Goal: Transaction & Acquisition: Purchase product/service

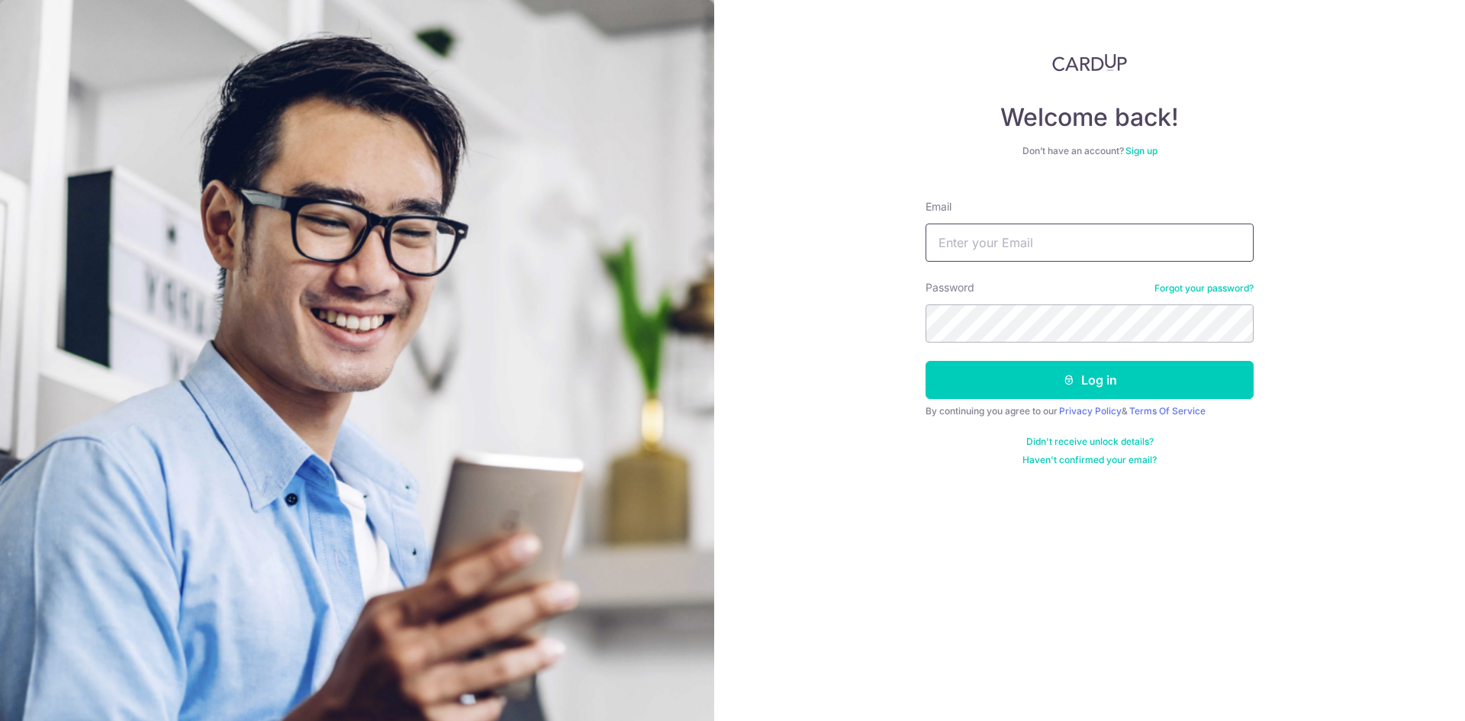
click at [961, 245] on input "Email" at bounding box center [1090, 243] width 328 height 38
type input "pablohe.sg@gmail.com"
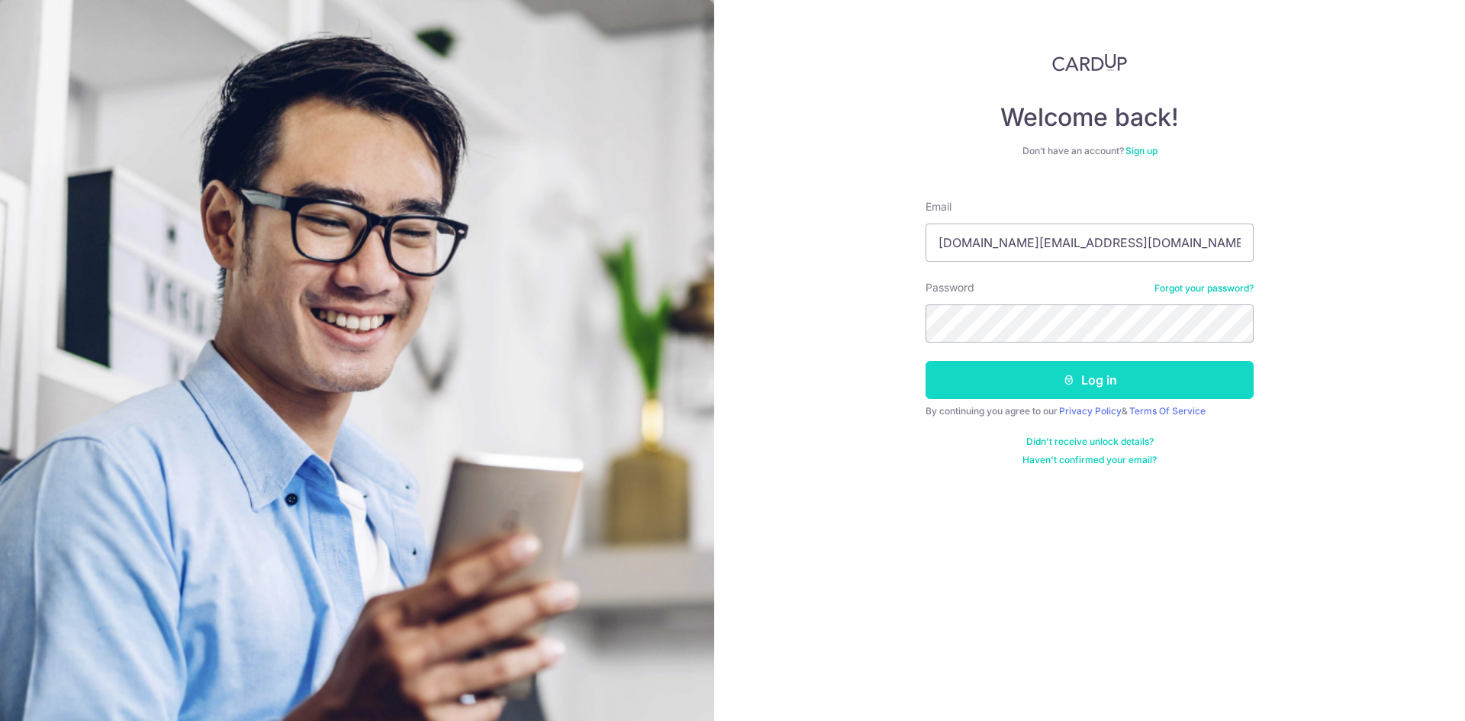
click at [1043, 373] on button "Log in" at bounding box center [1090, 380] width 328 height 38
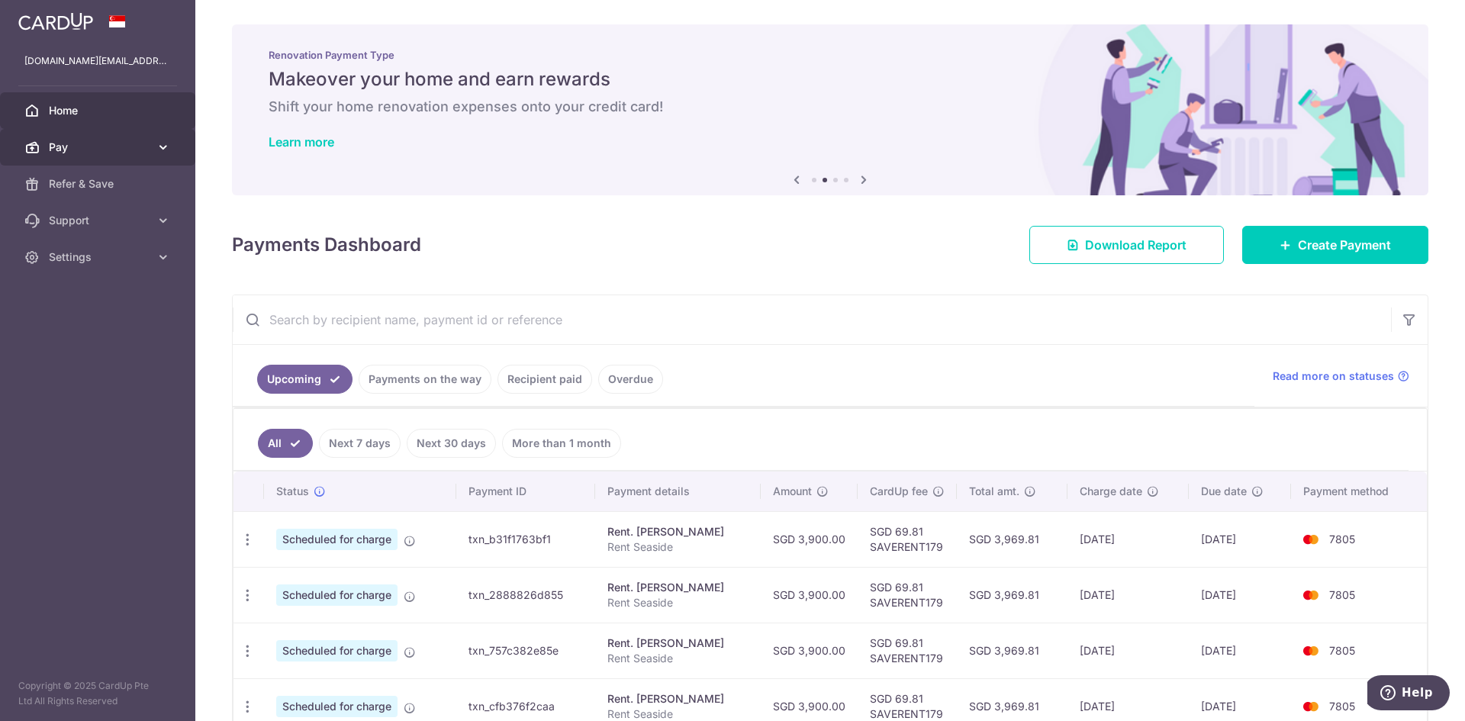
click at [157, 141] on icon at bounding box center [163, 147] width 15 height 15
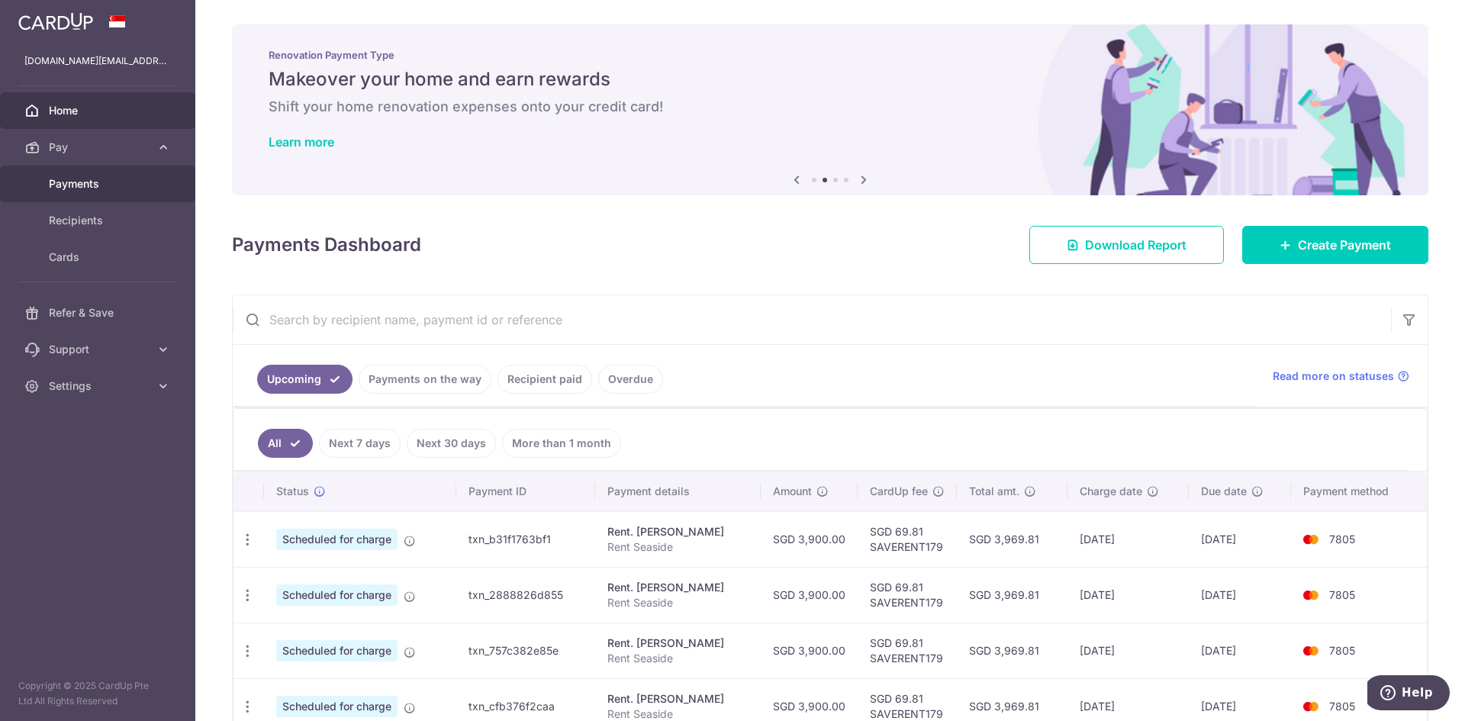
click at [102, 194] on link "Payments" at bounding box center [97, 184] width 195 height 37
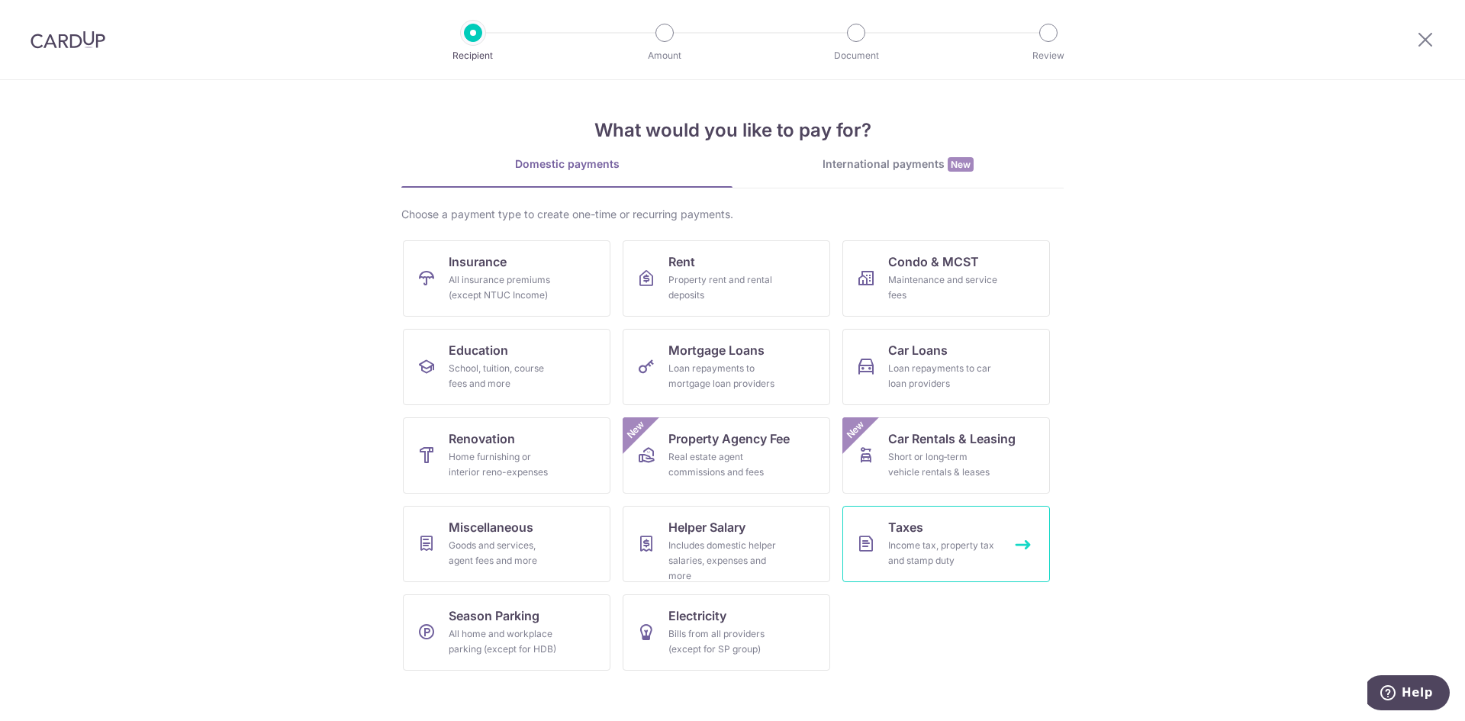
click at [923, 548] on div "Income tax, property tax and stamp duty" at bounding box center [943, 553] width 110 height 31
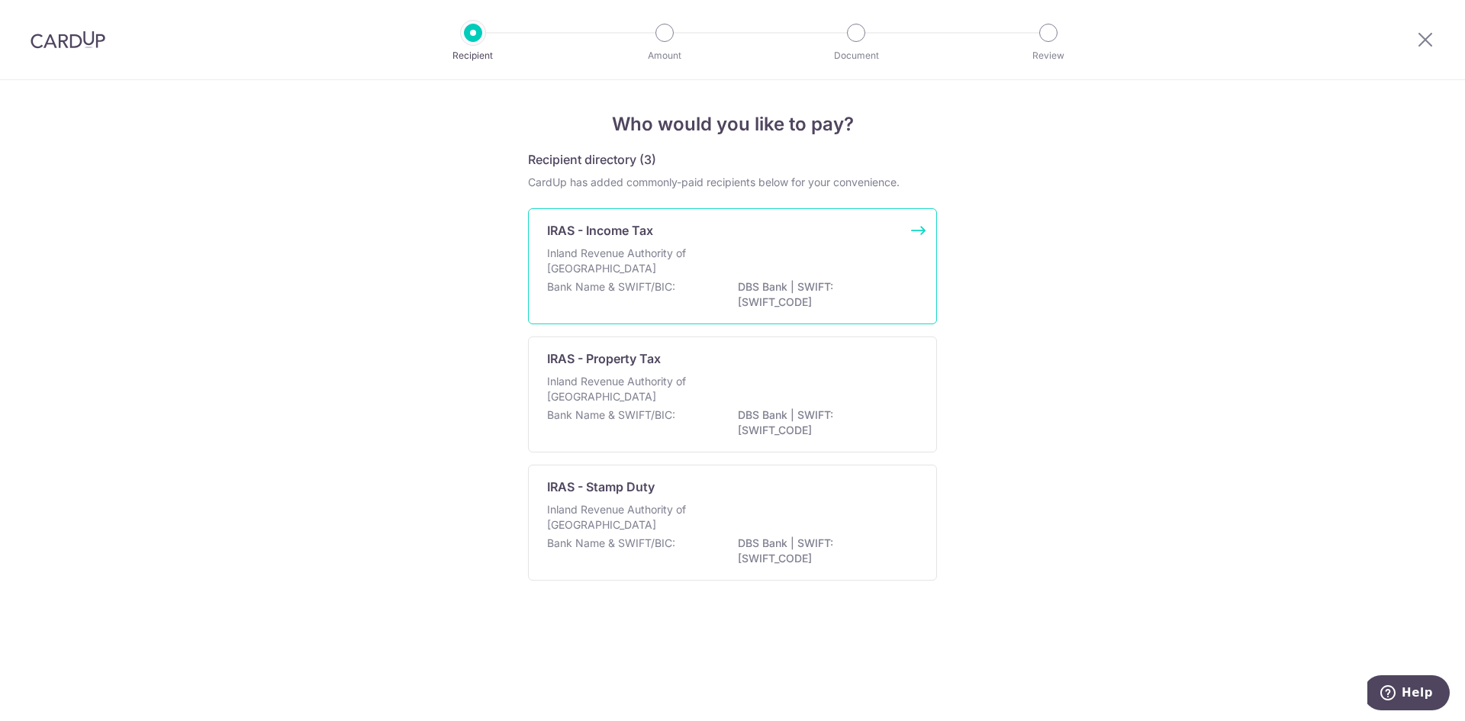
click at [709, 263] on div "Inland Revenue Authority of [GEOGRAPHIC_DATA]" at bounding box center [732, 263] width 371 height 34
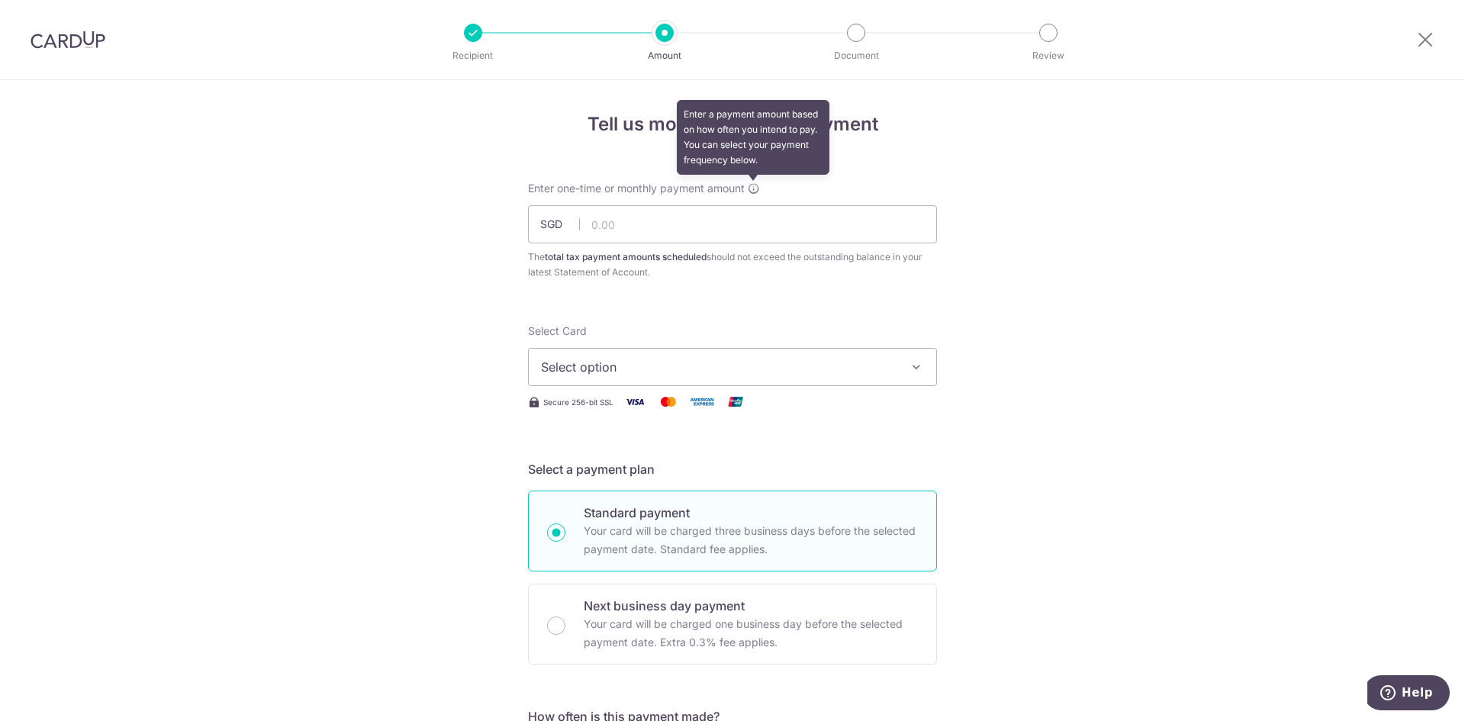
click at [749, 191] on icon at bounding box center [754, 188] width 12 height 12
click at [645, 368] on span "Select option" at bounding box center [719, 367] width 356 height 18
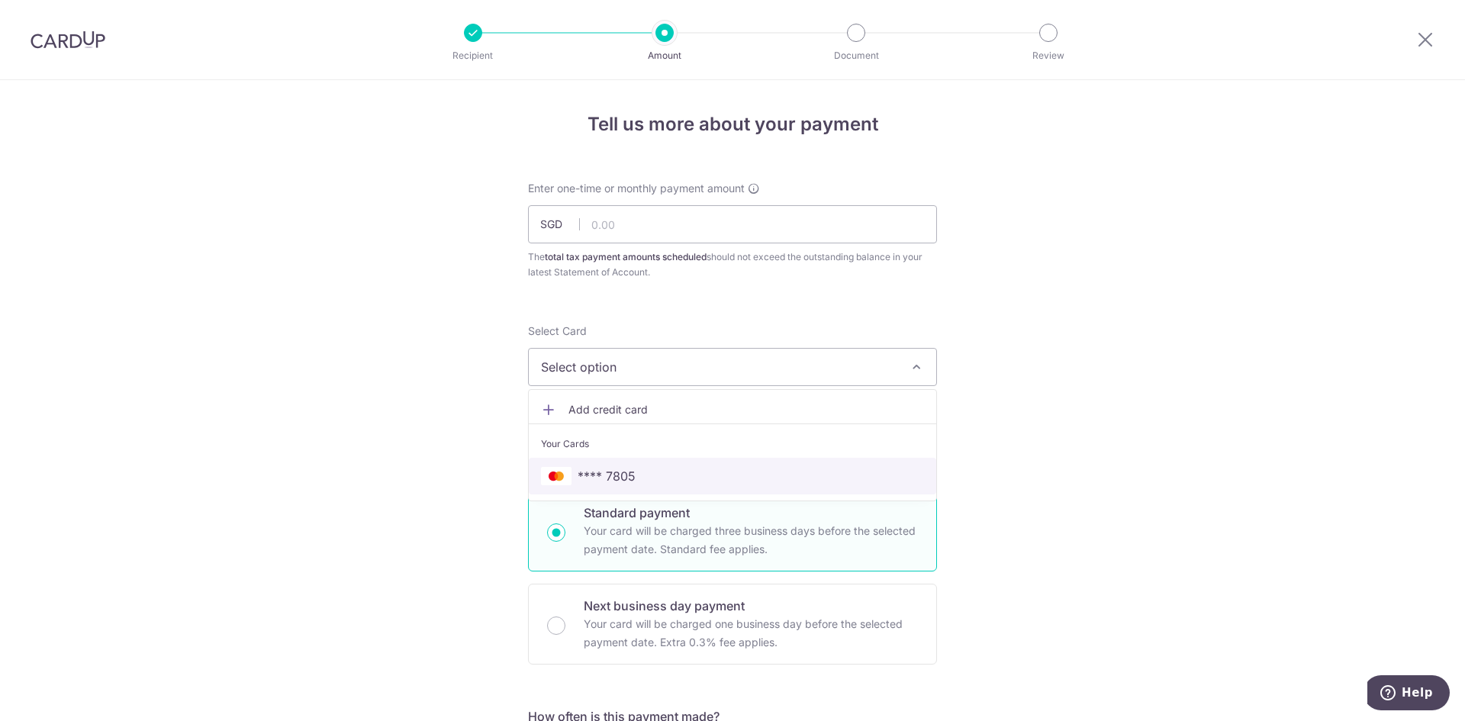
click at [652, 472] on span "**** 7805" at bounding box center [732, 476] width 383 height 18
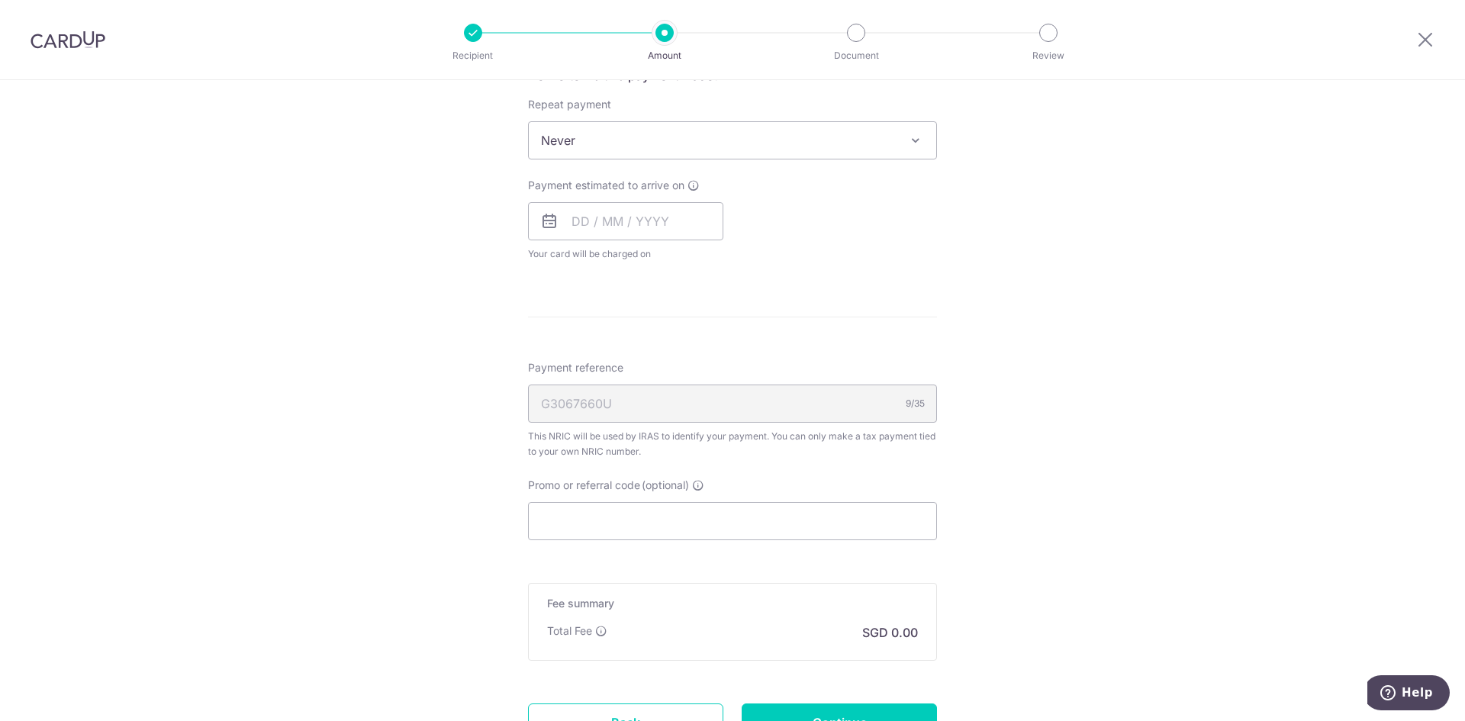
scroll to position [687, 0]
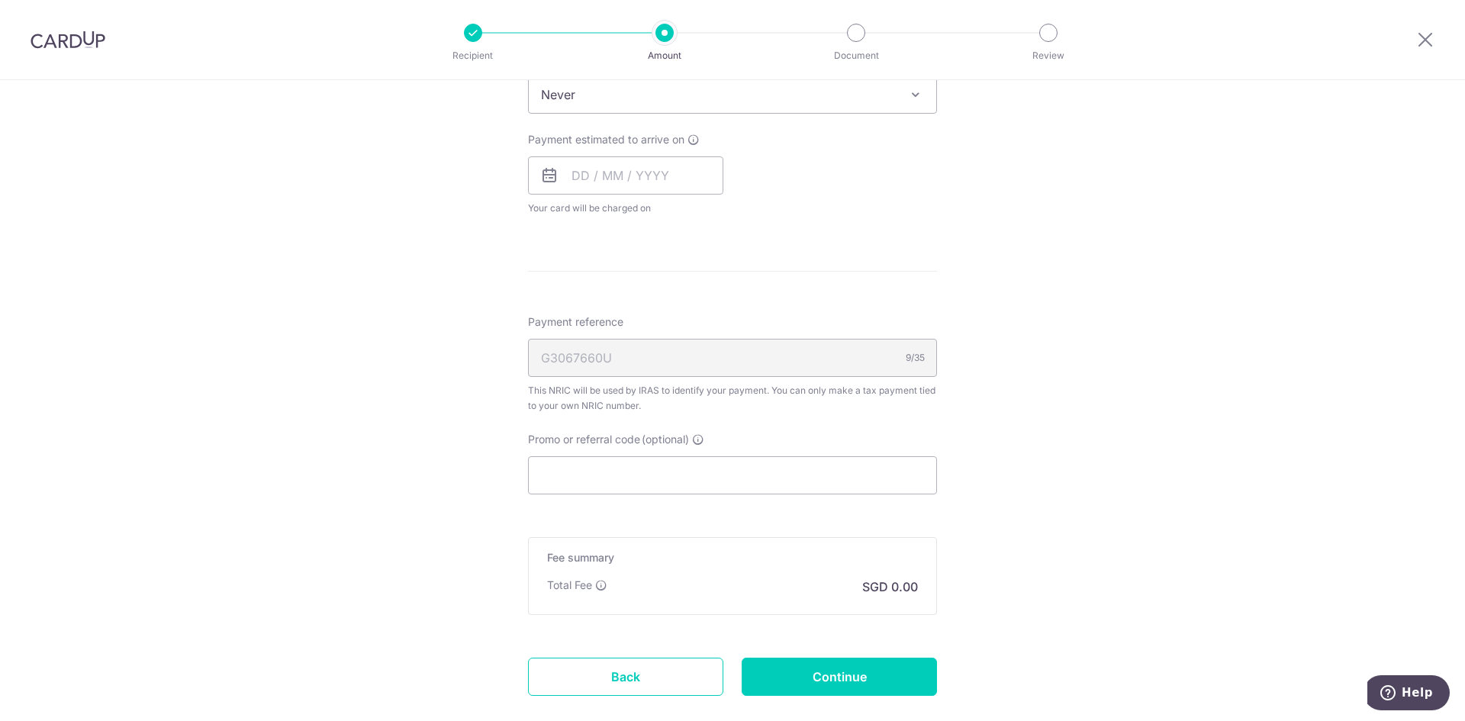
click at [684, 360] on div "G3067660U 9/35" at bounding box center [732, 358] width 409 height 38
click at [586, 353] on div "G3067660U 9/35" at bounding box center [732, 358] width 409 height 38
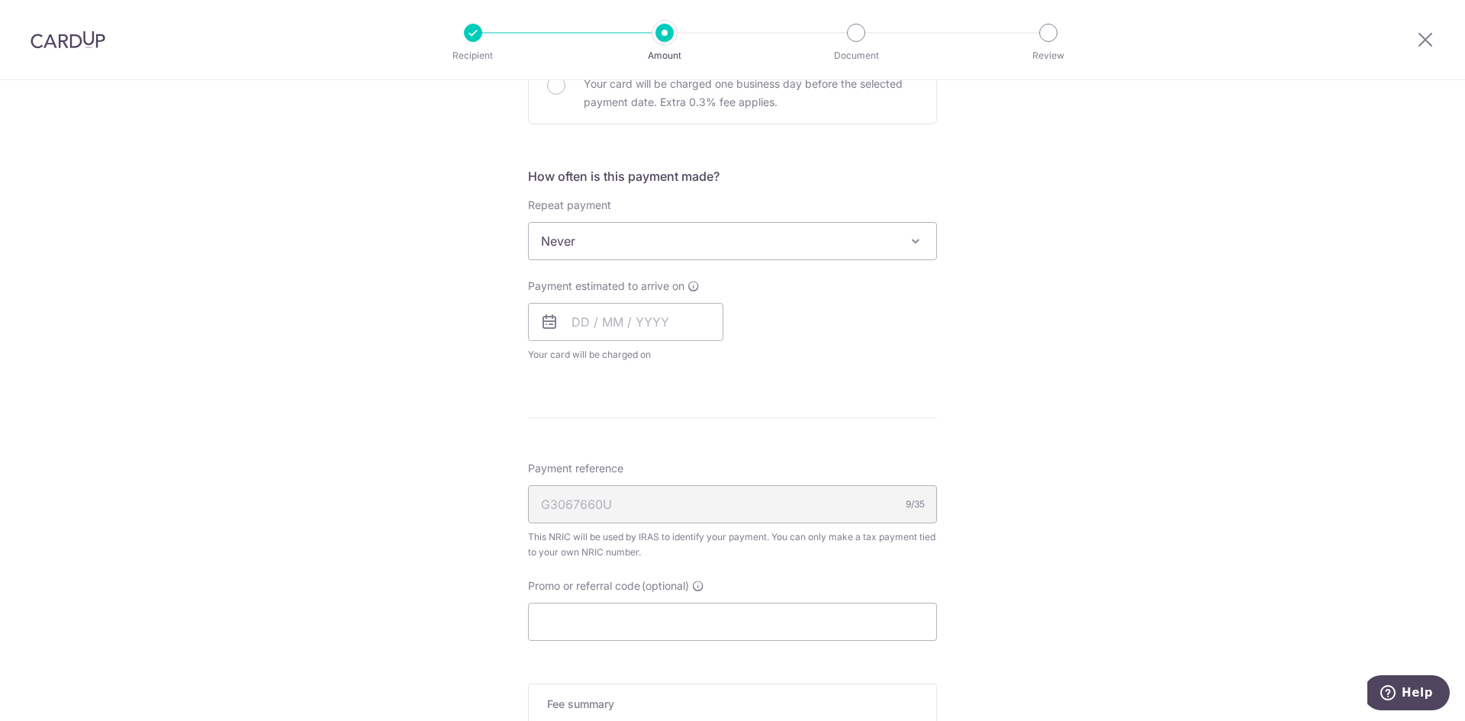
scroll to position [534, 0]
click at [698, 594] on div "Promo or referral code (optional) The discounted fee will be shown on the revie…" at bounding box center [732, 615] width 409 height 63
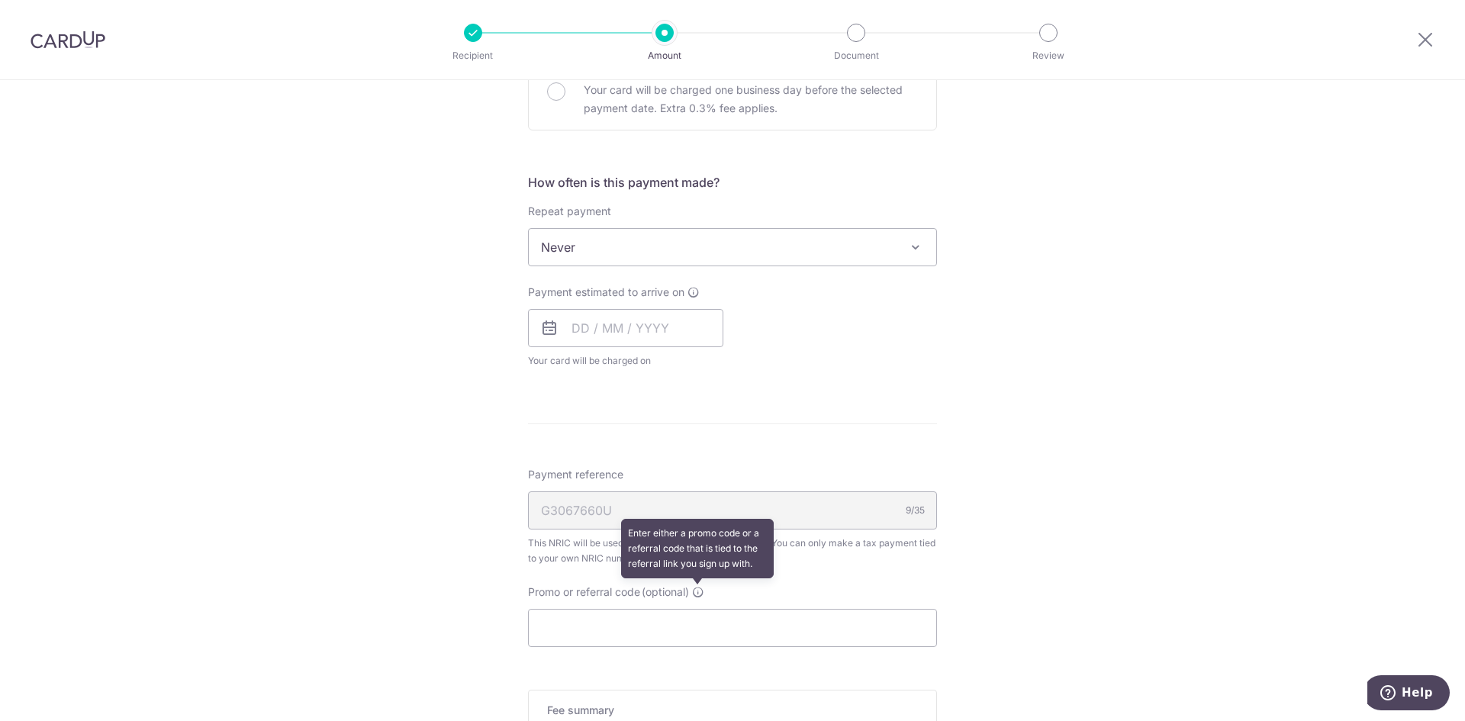
click at [697, 594] on icon at bounding box center [698, 592] width 12 height 12
click at [697, 609] on input "Promo or referral code (optional) Enter either a promo code or a referral code …" at bounding box center [732, 628] width 409 height 38
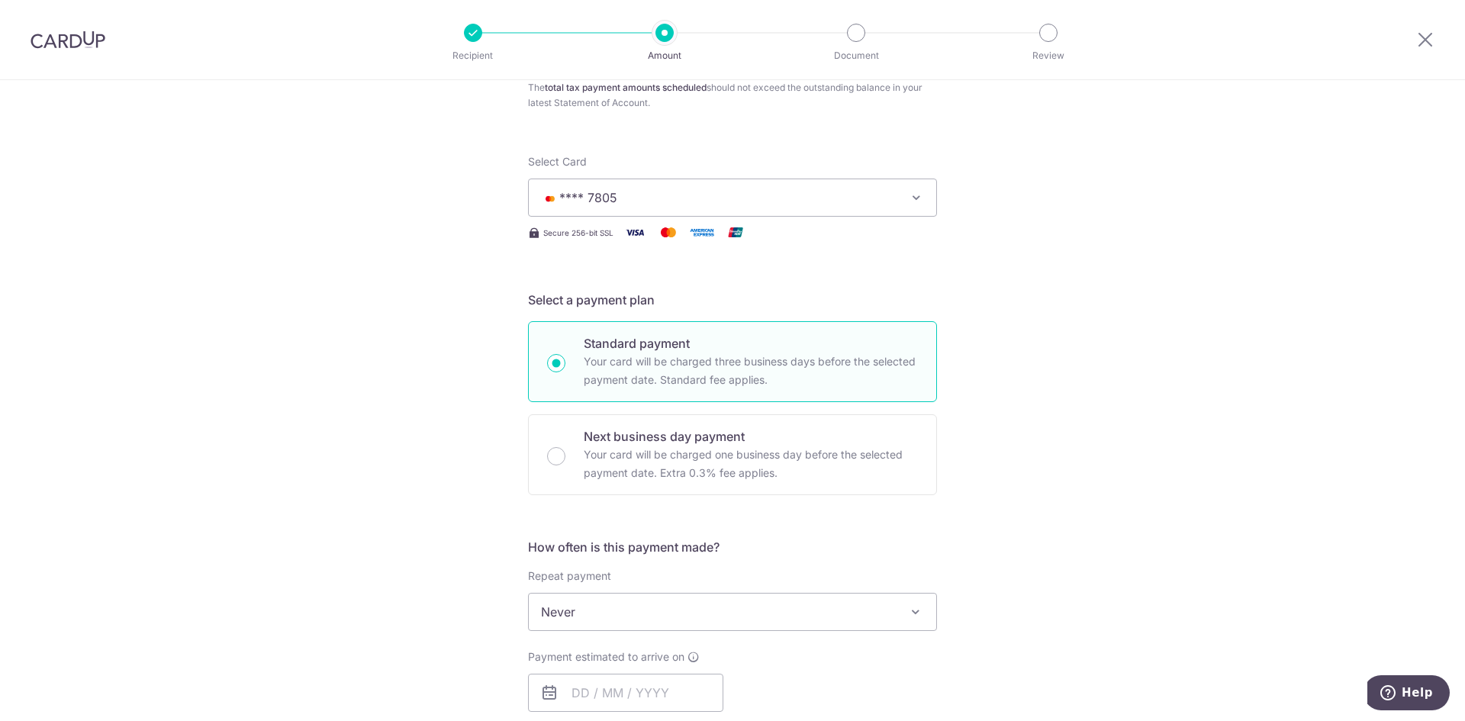
scroll to position [0, 0]
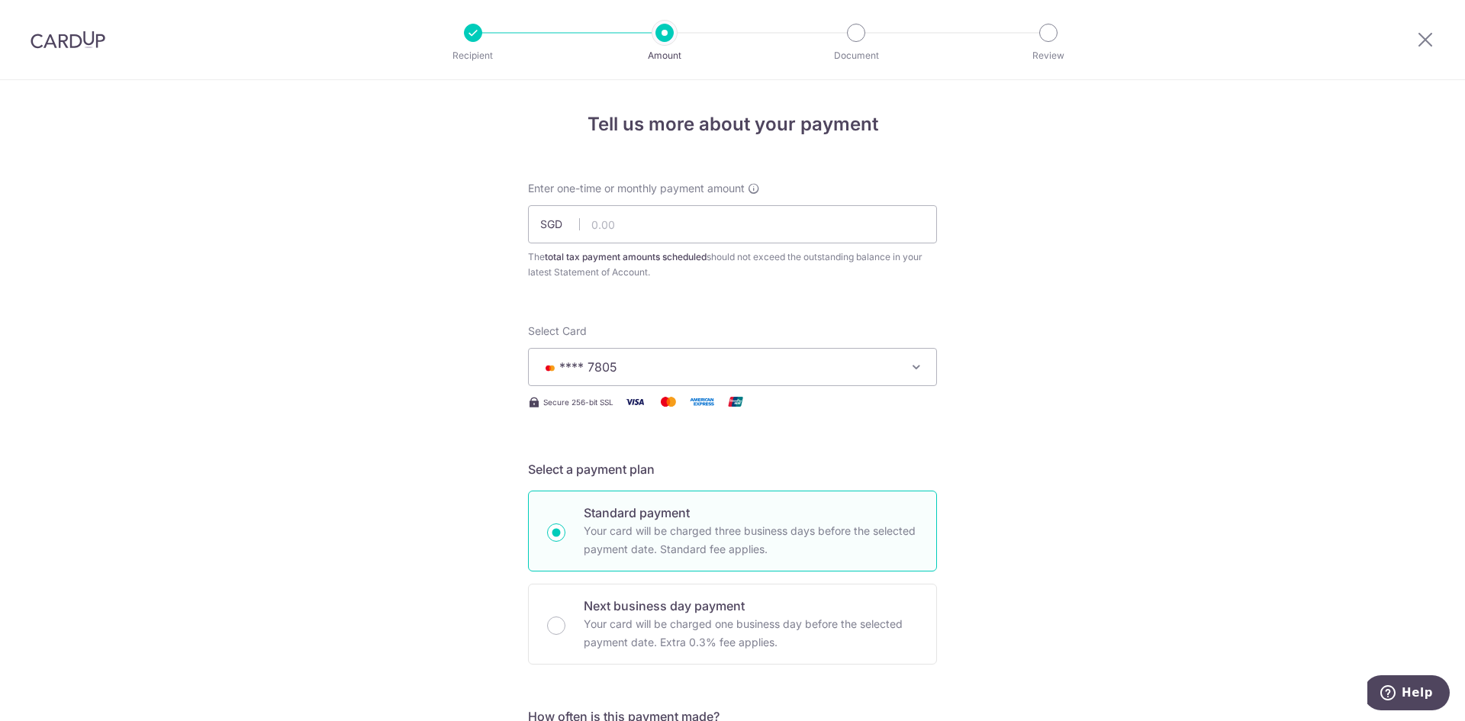
click at [1390, 39] on div at bounding box center [1425, 39] width 79 height 79
click at [1429, 43] on icon at bounding box center [1425, 39] width 18 height 19
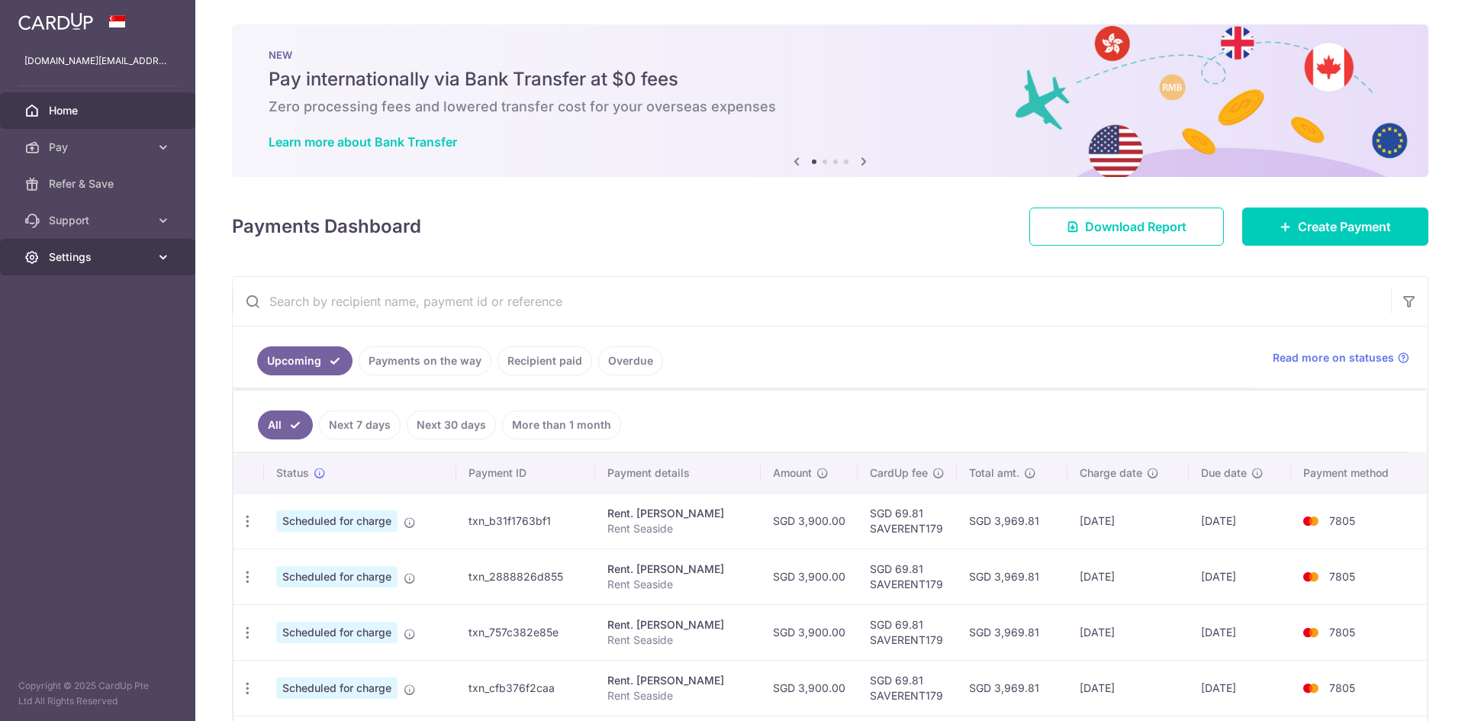
click at [106, 250] on span "Settings" at bounding box center [99, 257] width 101 height 15
click at [136, 308] on link "Account" at bounding box center [97, 293] width 195 height 37
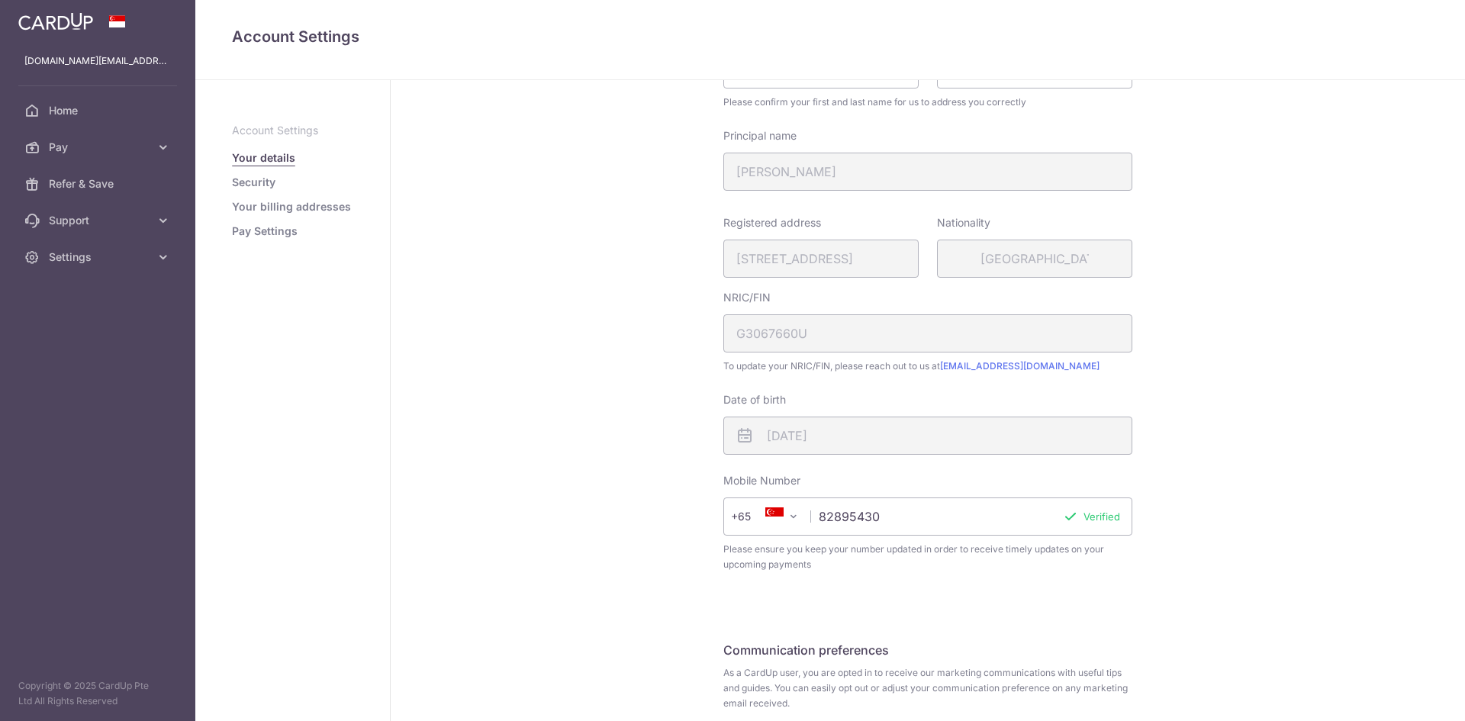
scroll to position [153, 0]
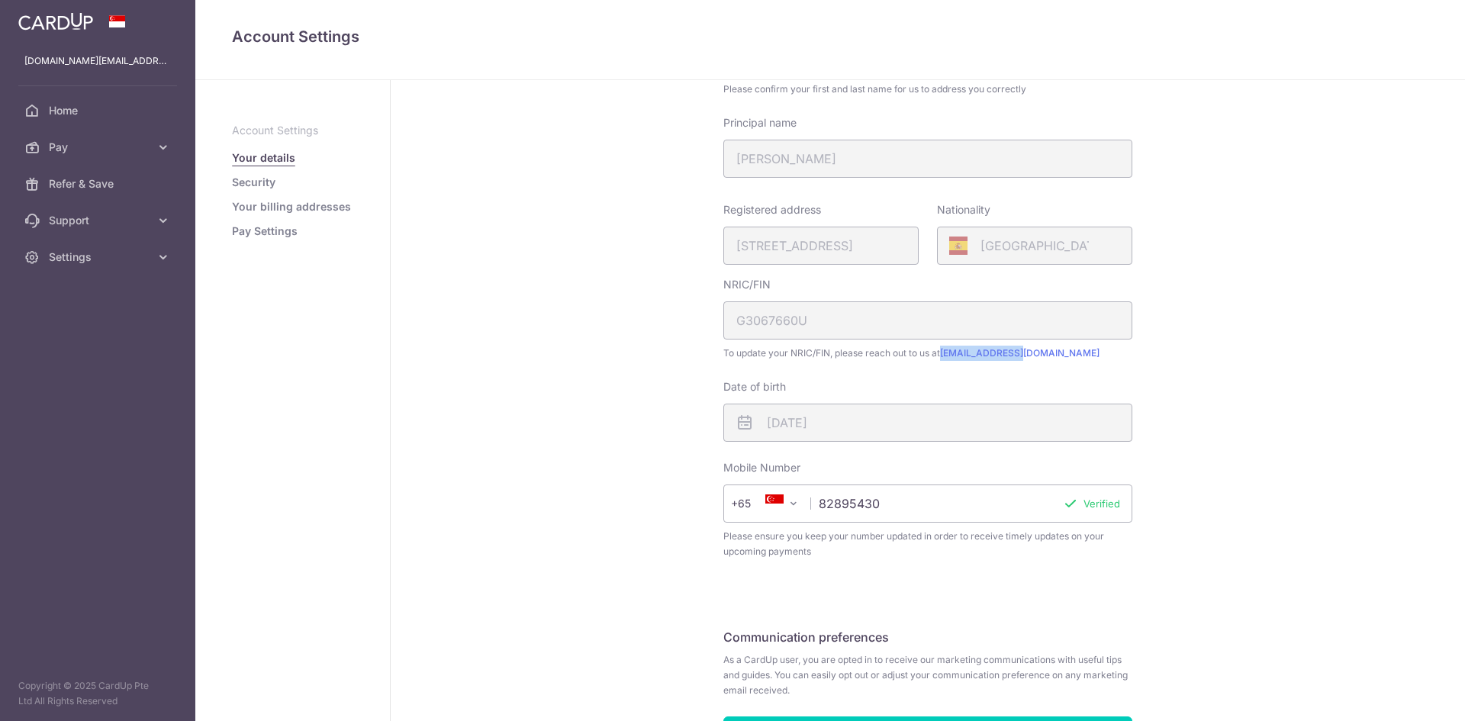
drag, startPoint x: 1032, startPoint y: 360, endPoint x: 941, endPoint y: 356, distance: 91.6
click at [941, 356] on span "To update your NRIC/FIN, please reach out to us at hello@cardup.co" at bounding box center [927, 353] width 409 height 15
copy link "hello@cardup.co"
